Goal: Task Accomplishment & Management: Manage account settings

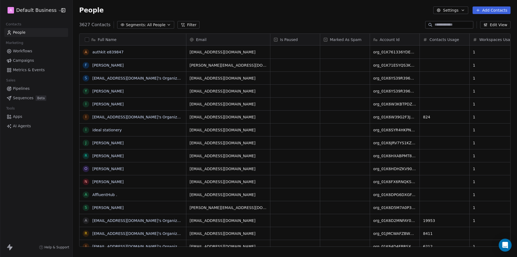
scroll to position [222, 440]
click at [44, 13] on html "A Default Business Contacts People Marketing Workflows Campaigns Metrics & Even…" at bounding box center [258, 128] width 517 height 257
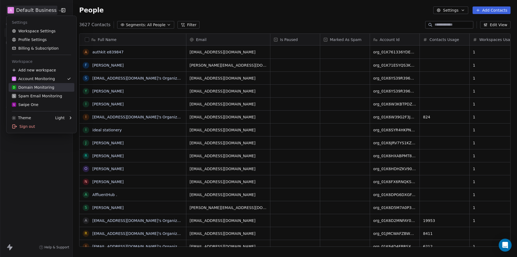
click at [36, 88] on div "D Domain Monitoring" at bounding box center [33, 87] width 43 height 5
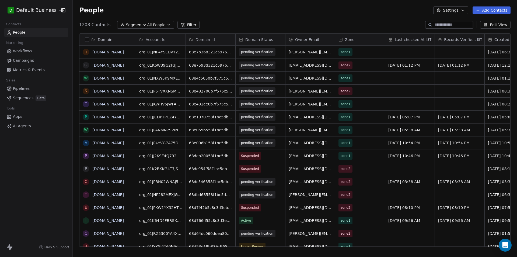
scroll to position [222, 440]
click at [447, 22] on input at bounding box center [454, 24] width 38 height 5
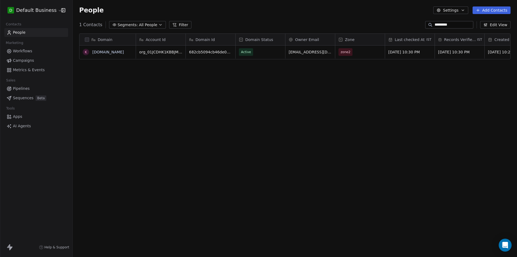
type input "*********"
click at [254, 57] on div "Active" at bounding box center [261, 52] width 50 height 13
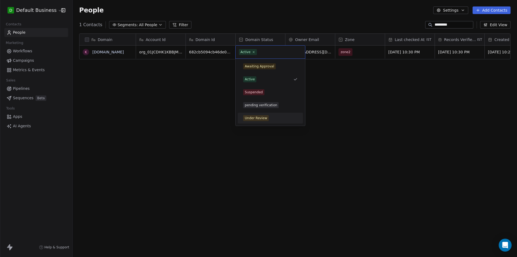
click at [260, 120] on div "Under Review" at bounding box center [256, 118] width 22 height 5
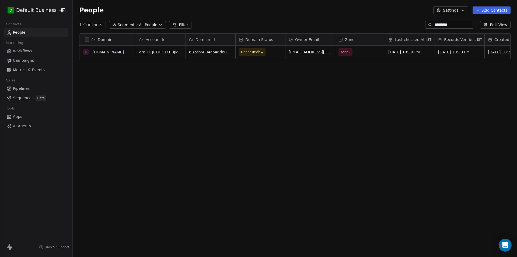
click at [185, 135] on div "Domain k [DOMAIN_NAME] Account Id Domain Id Domain Status Owner Email Zone Last…" at bounding box center [295, 142] width 444 height 226
